Goal: Obtain resource: Obtain resource

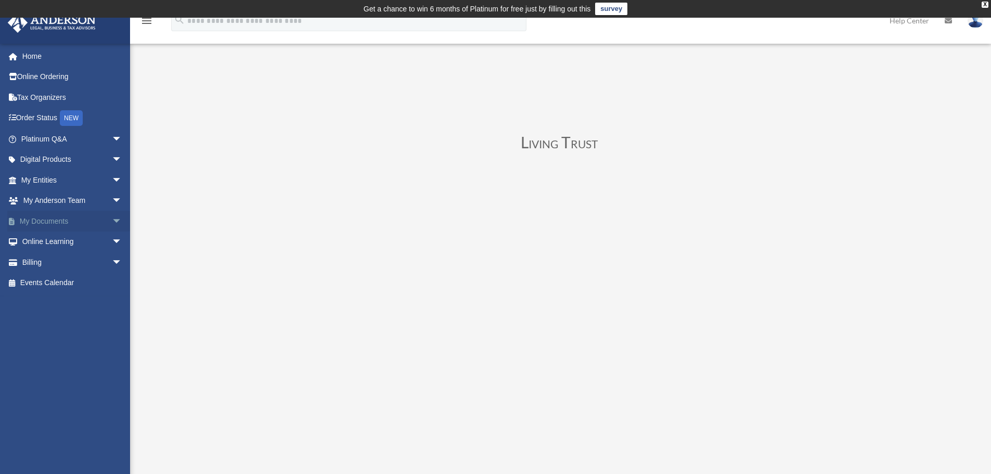
click at [112, 222] on span "arrow_drop_down" at bounding box center [122, 221] width 21 height 21
click at [112, 217] on span "arrow_drop_up" at bounding box center [122, 221] width 21 height 21
click at [112, 241] on span "arrow_drop_down" at bounding box center [122, 242] width 21 height 21
click at [68, 298] on link "Resources" at bounding box center [76, 303] width 123 height 21
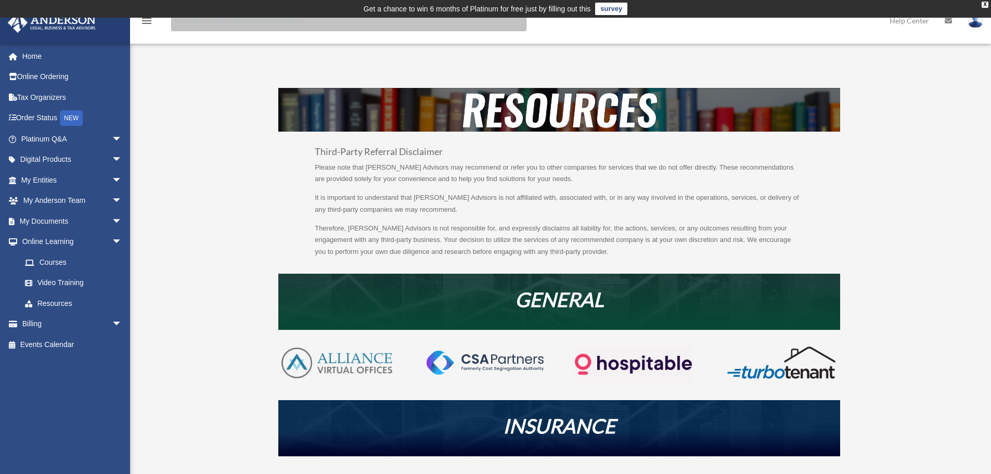
click at [366, 27] on input "search" at bounding box center [348, 20] width 355 height 21
type input "**********"
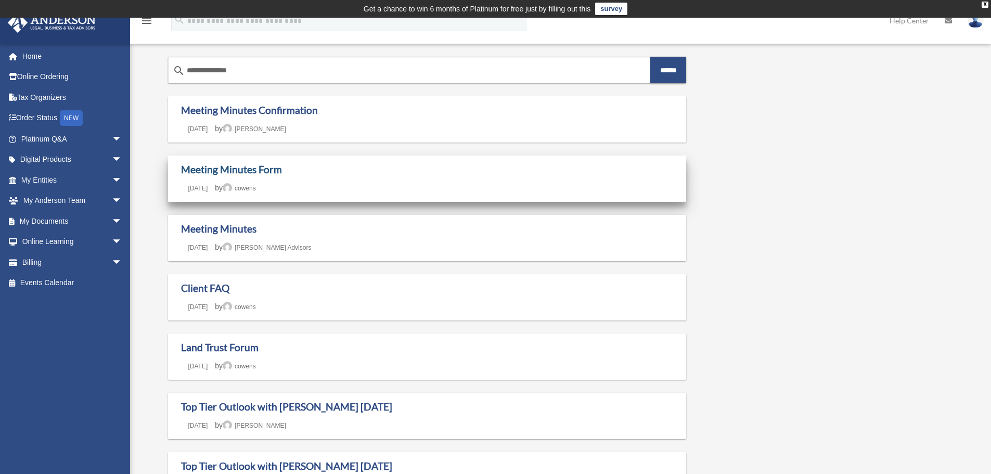
click at [264, 172] on link "Meeting Minutes Form" at bounding box center [231, 169] width 101 height 12
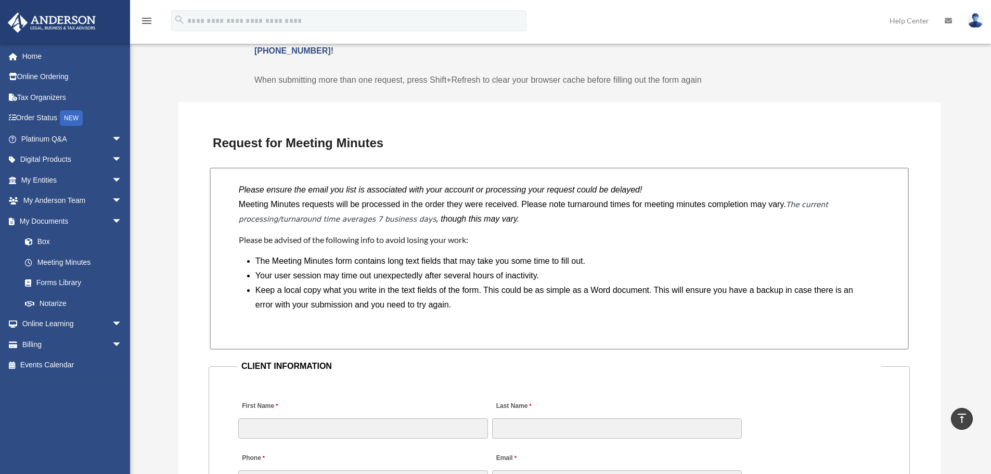
scroll to position [728, 0]
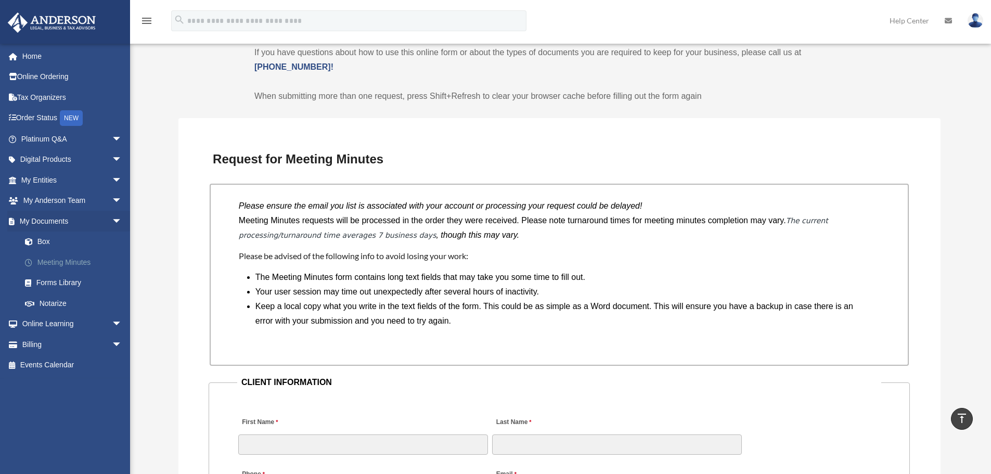
click at [63, 260] on link "Meeting Minutes" at bounding box center [76, 262] width 123 height 21
click at [49, 260] on link "Meeting Minutes" at bounding box center [76, 262] width 123 height 21
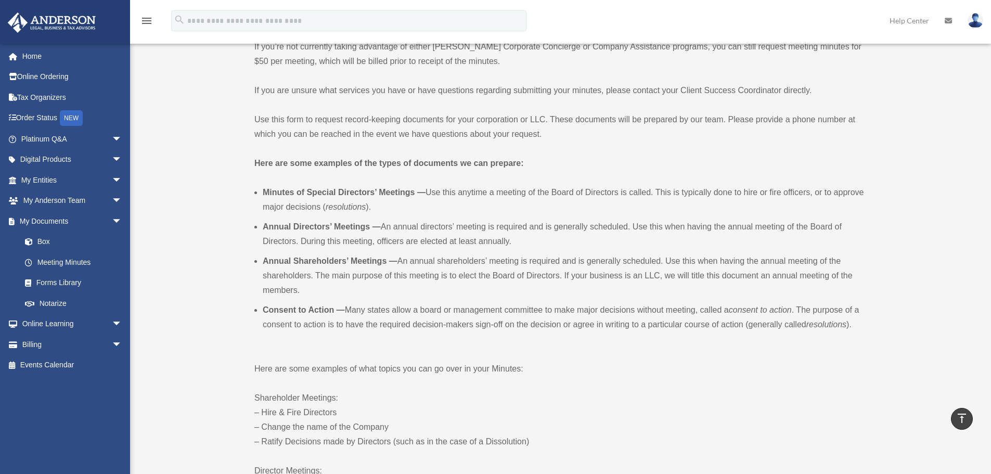
scroll to position [0, 0]
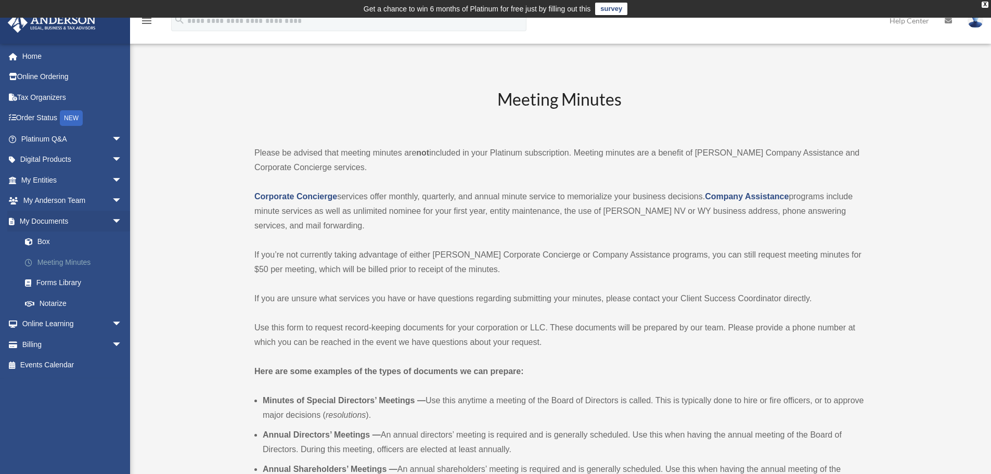
click at [80, 263] on link "Meeting Minutes" at bounding box center [76, 262] width 123 height 21
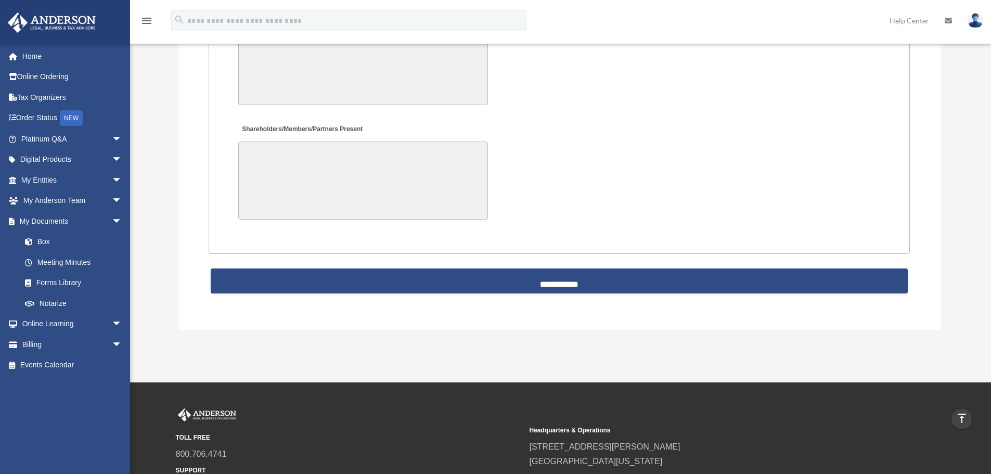
scroll to position [2217, 0]
